Goal: Information Seeking & Learning: Learn about a topic

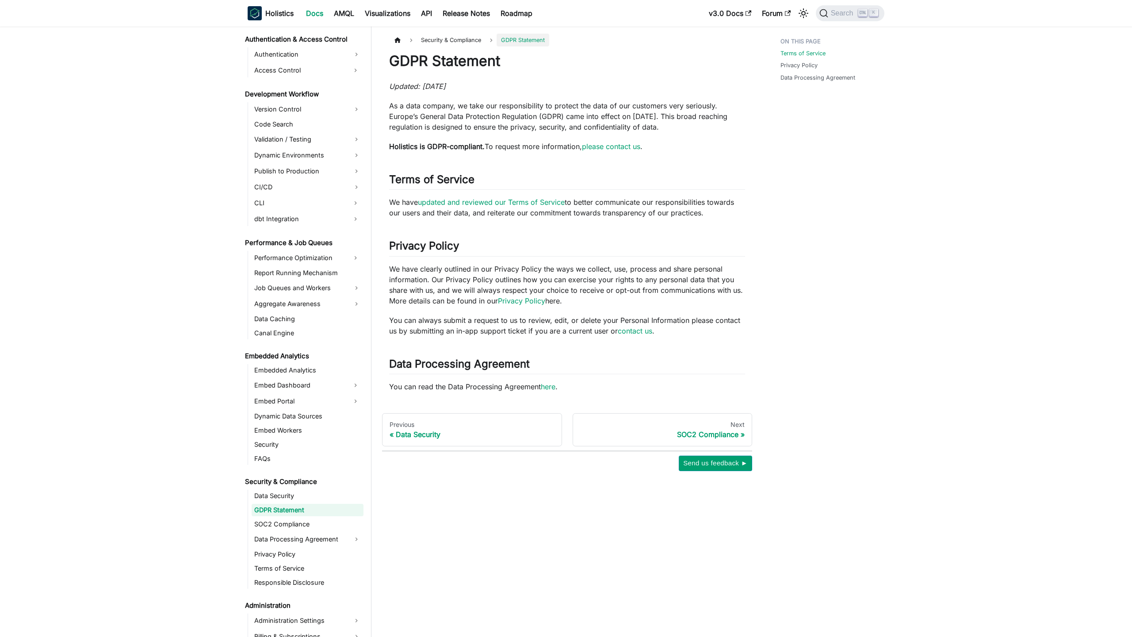
scroll to position [615, 0]
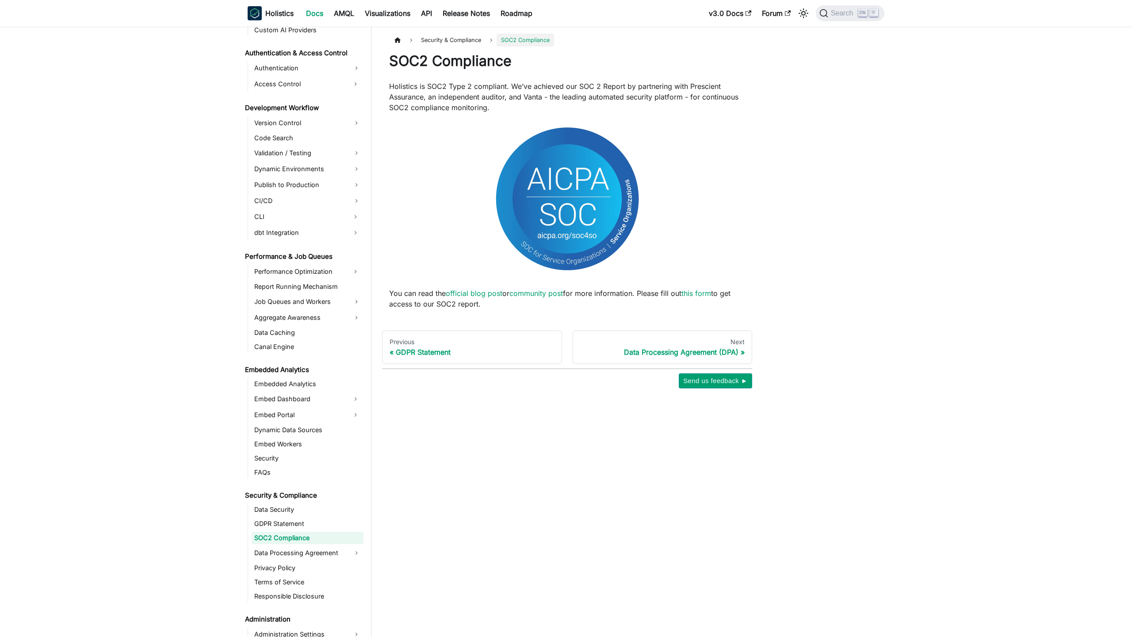
scroll to position [629, 0]
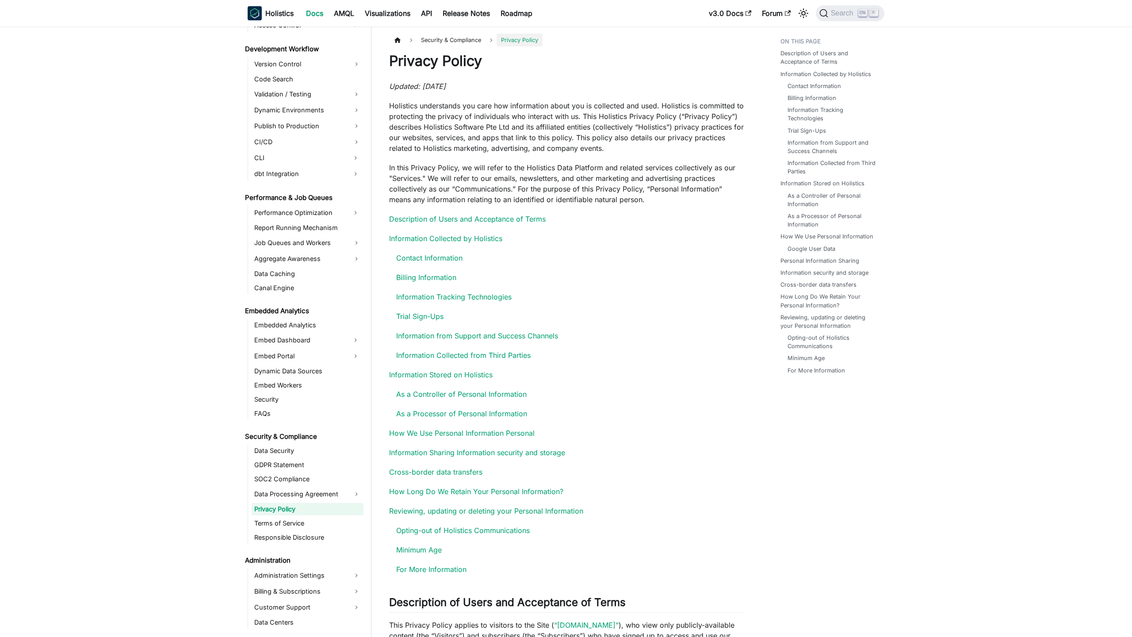
scroll to position [660, 0]
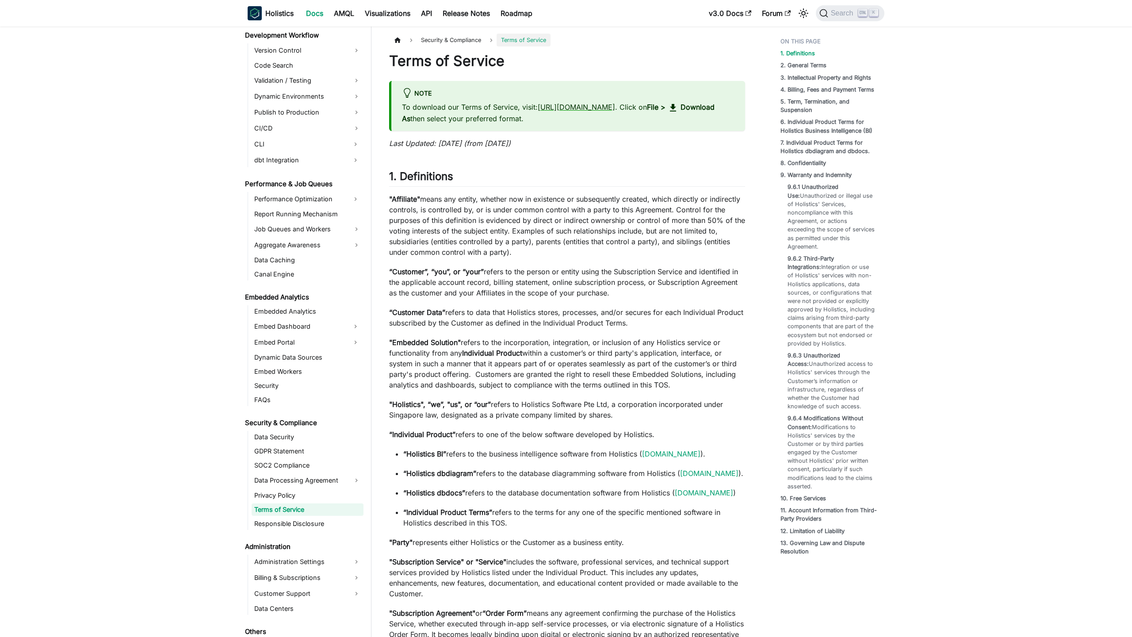
scroll to position [674, 0]
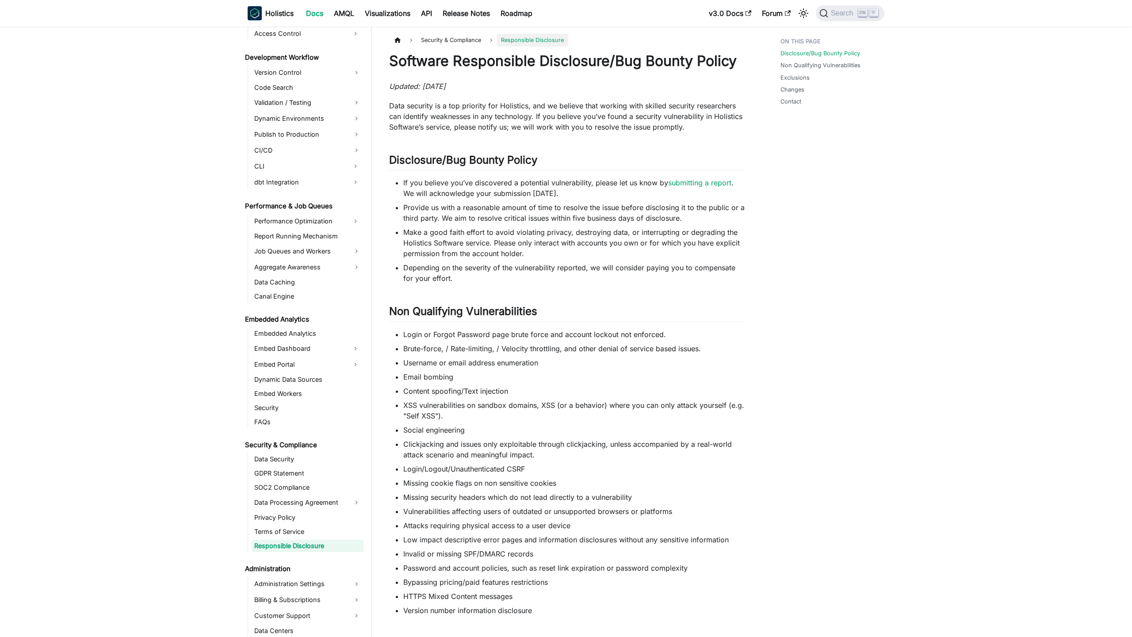
scroll to position [688, 0]
